Goal: Information Seeking & Learning: Check status

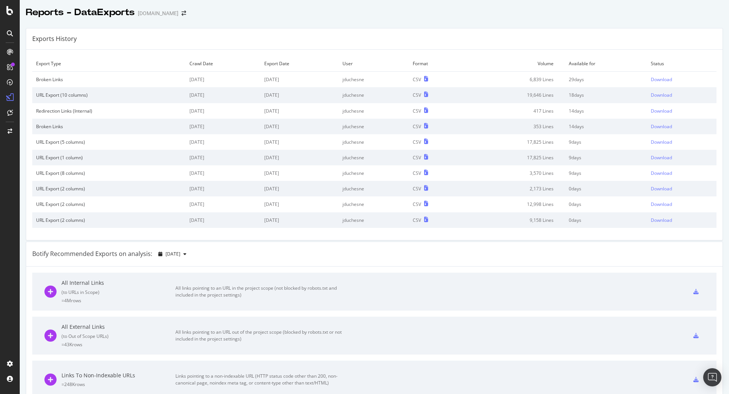
drag, startPoint x: 119, startPoint y: 153, endPoint x: 633, endPoint y: 76, distance: 519.1
click at [633, 76] on tbody "Broken Links [DATE] [DATE] jduchesne CSV 6,839 Lines 29 days Download URL Expor…" at bounding box center [374, 150] width 684 height 156
